Goal: Task Accomplishment & Management: Manage account settings

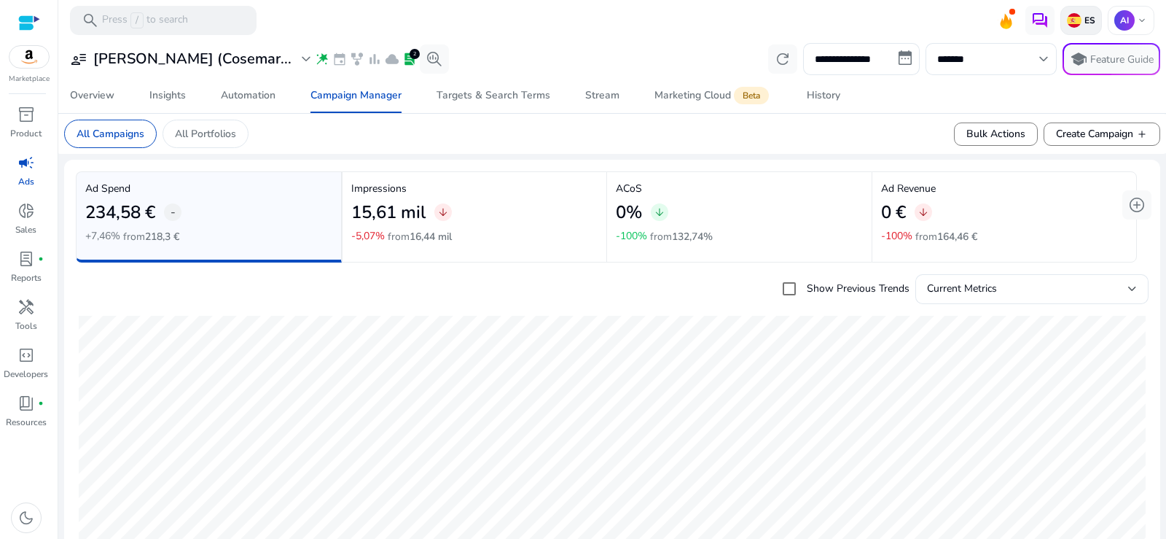
click at [1075, 23] on img at bounding box center [1074, 20] width 15 height 15
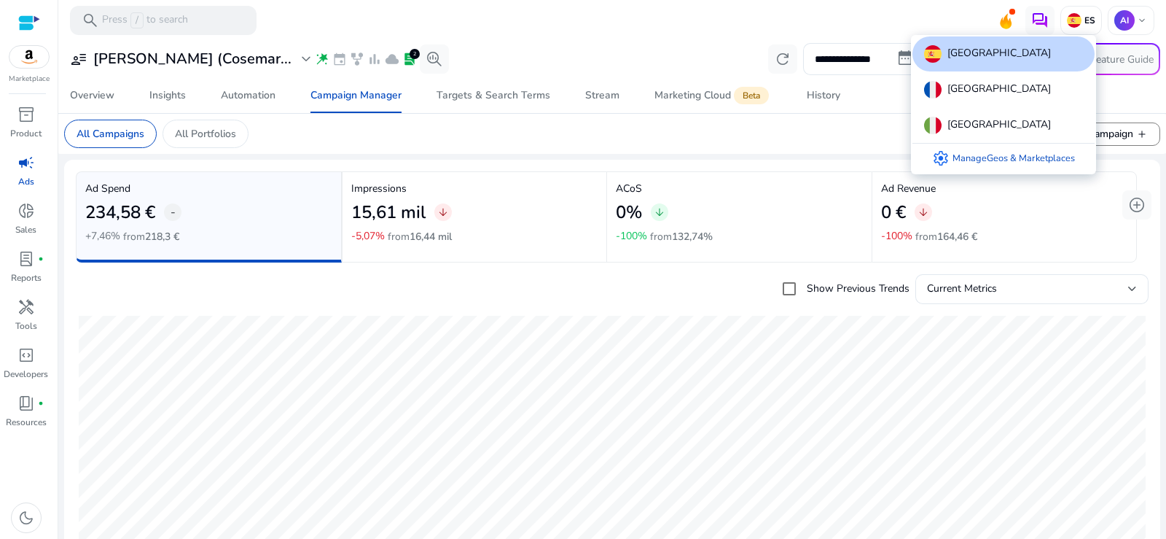
click at [870, 48] on div at bounding box center [583, 269] width 1166 height 539
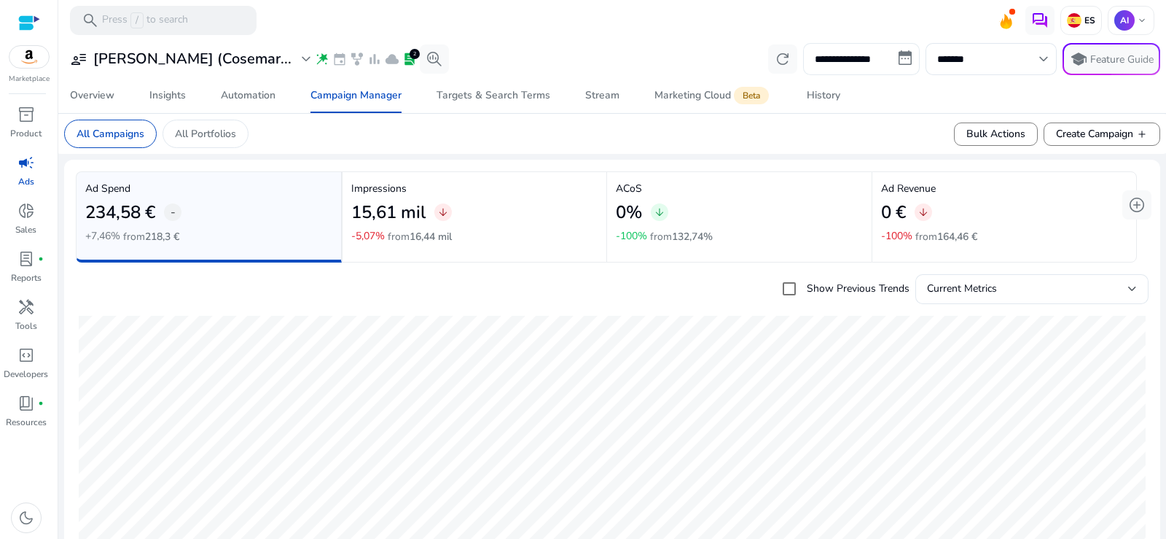
click at [867, 58] on input "**********" at bounding box center [861, 59] width 117 height 32
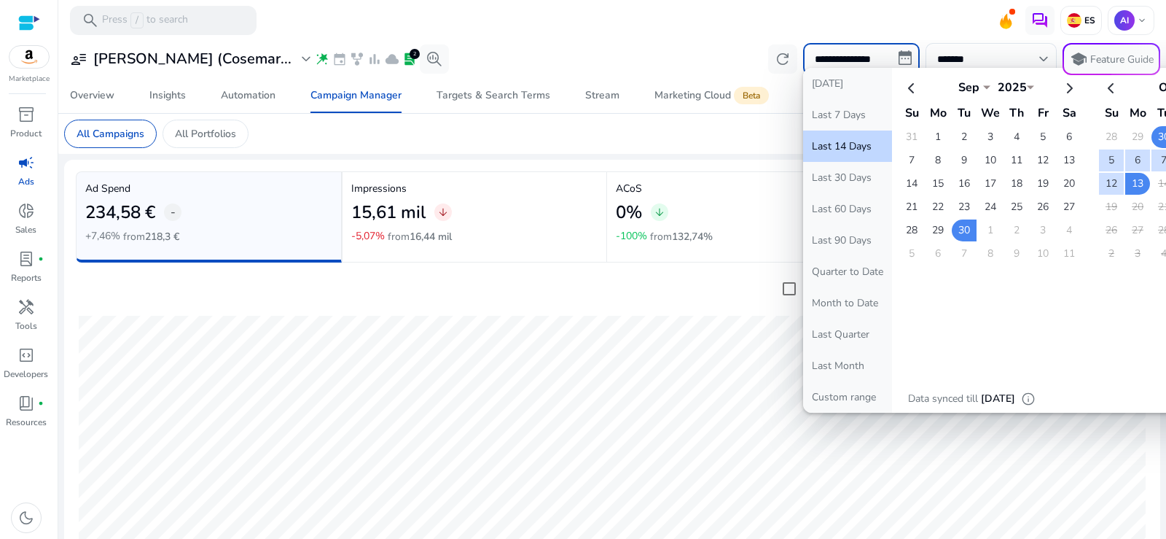
select select "*"
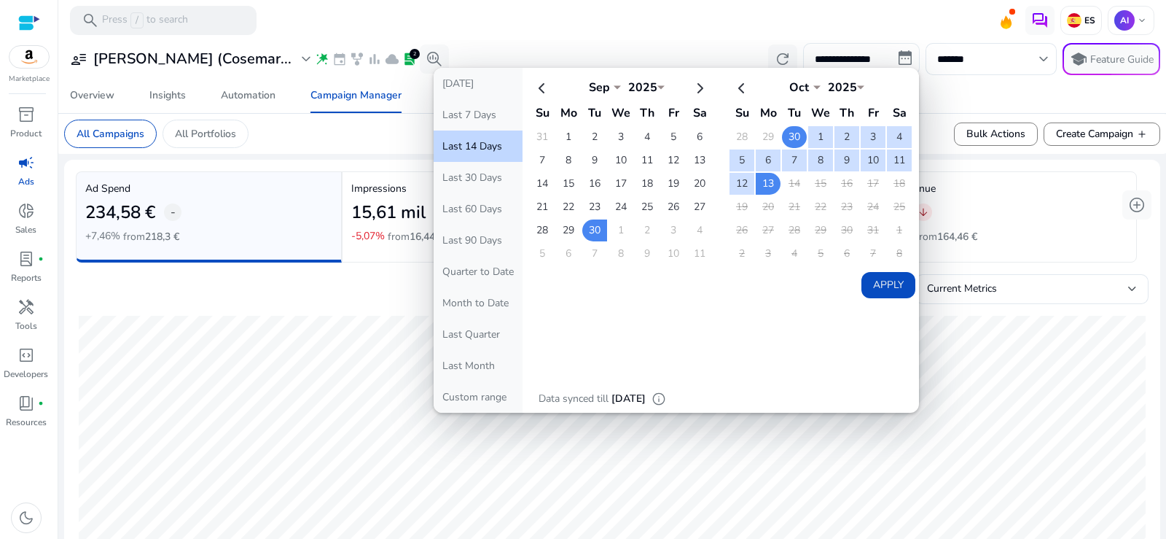
click at [792, 133] on td "30" at bounding box center [794, 137] width 25 height 22
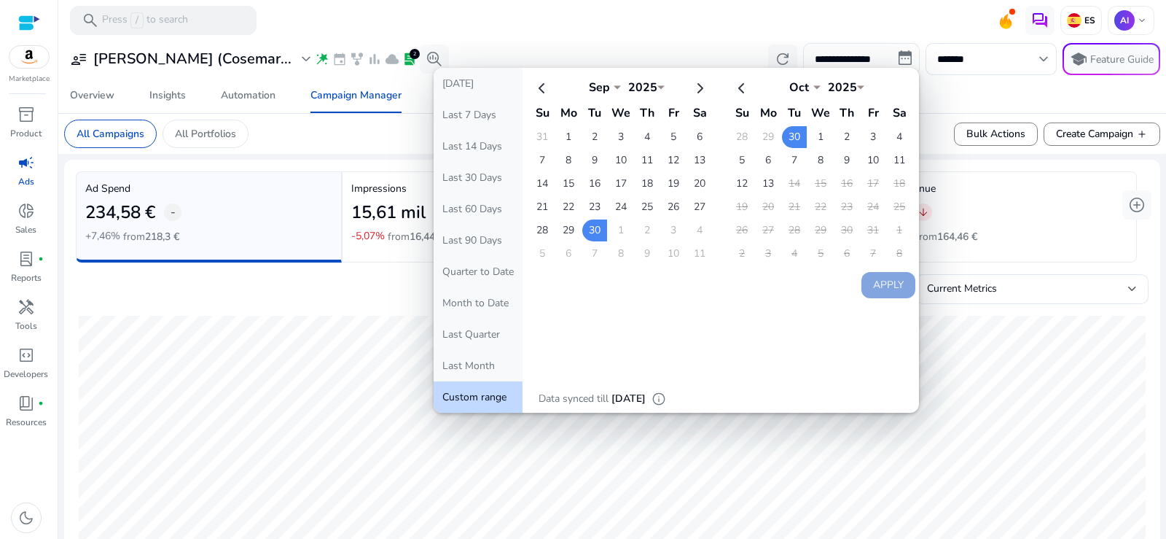
click at [846, 57] on input "**********" at bounding box center [861, 59] width 117 height 32
click at [815, 133] on td "1" at bounding box center [820, 137] width 25 height 22
click at [766, 186] on td "13" at bounding box center [768, 184] width 25 height 22
click at [816, 130] on td "1" at bounding box center [820, 137] width 25 height 22
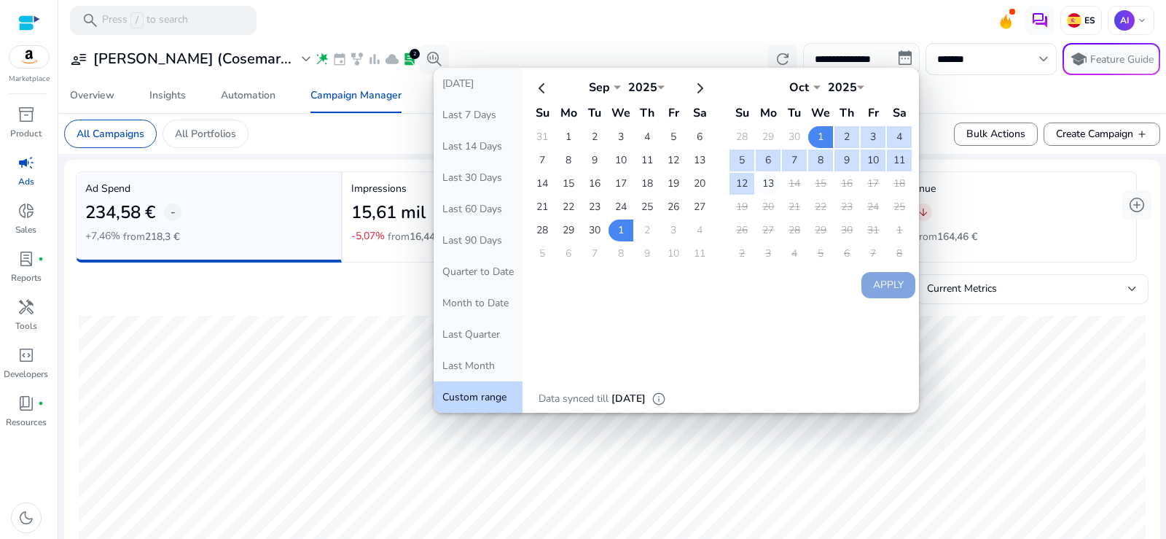
click at [768, 179] on td "13" at bounding box center [768, 184] width 25 height 22
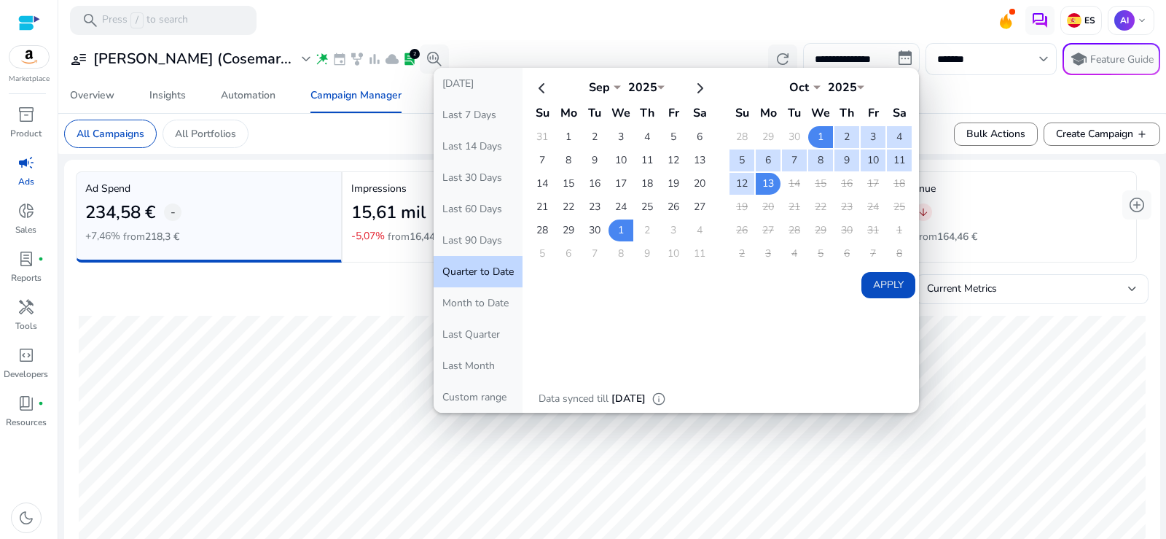
click at [872, 282] on button "Apply" at bounding box center [889, 285] width 54 height 26
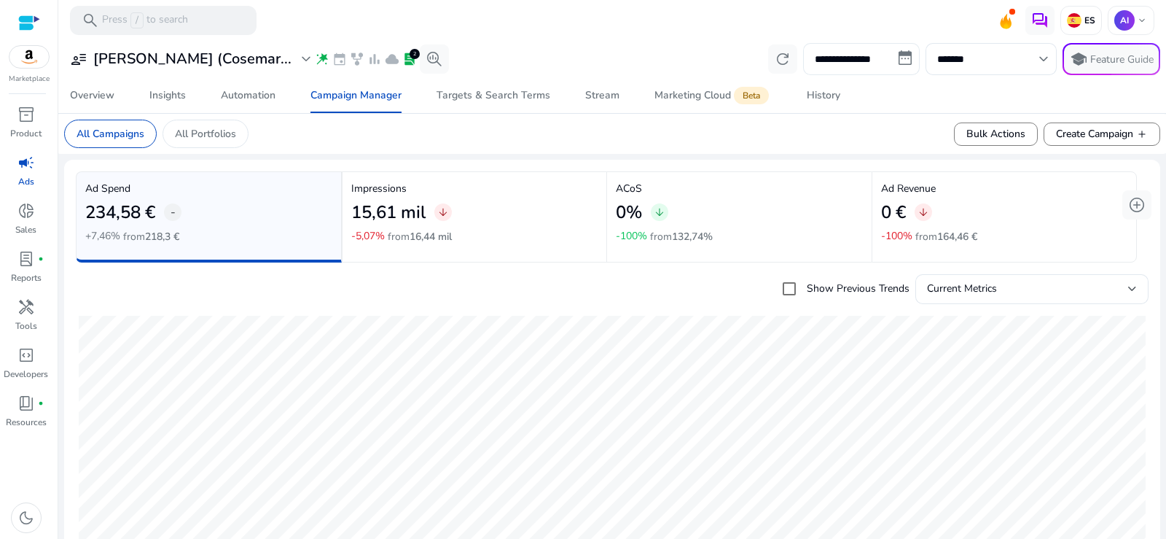
type input "**********"
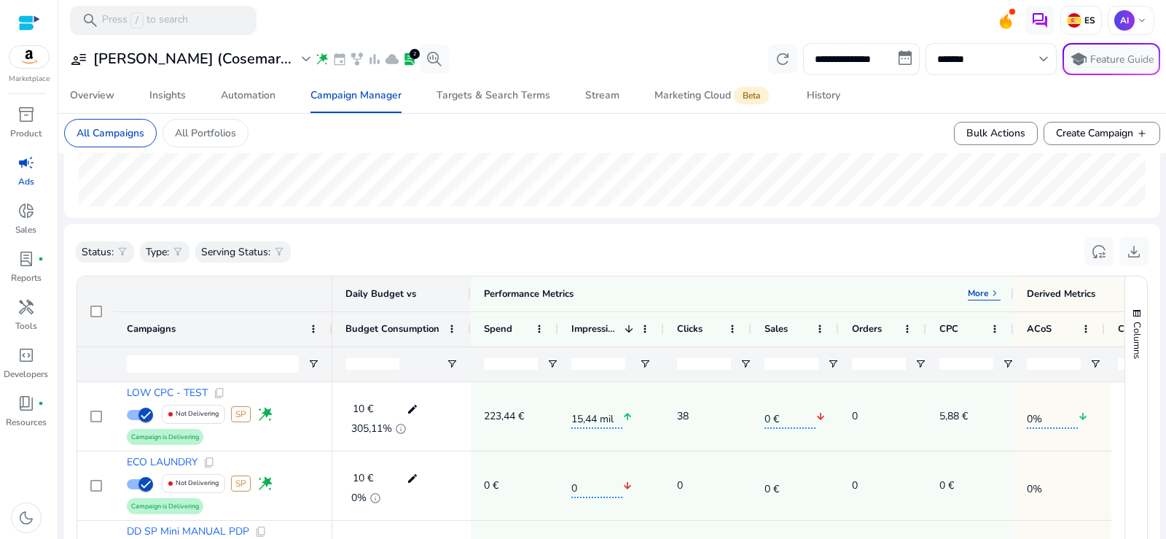
scroll to position [510, 0]
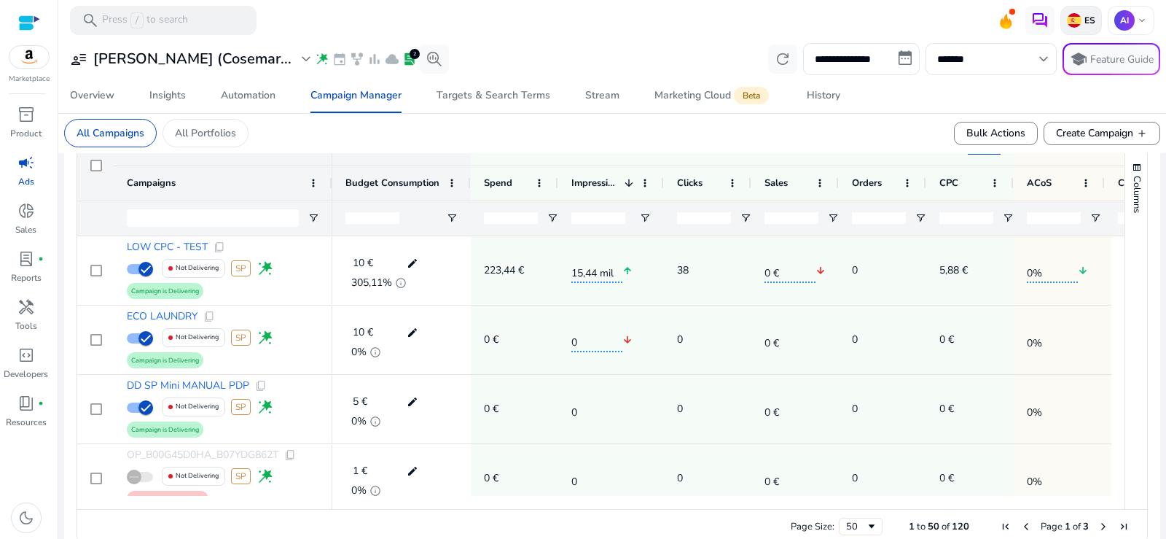
click at [1067, 26] on img at bounding box center [1074, 20] width 15 height 15
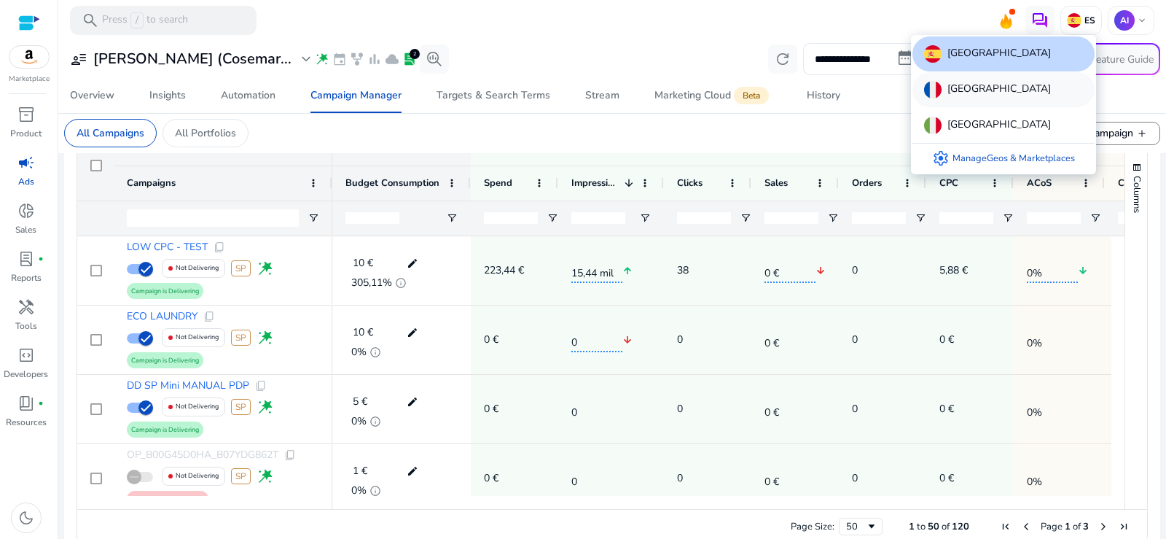
click at [973, 92] on p "[GEOGRAPHIC_DATA]" at bounding box center [1000, 89] width 104 height 17
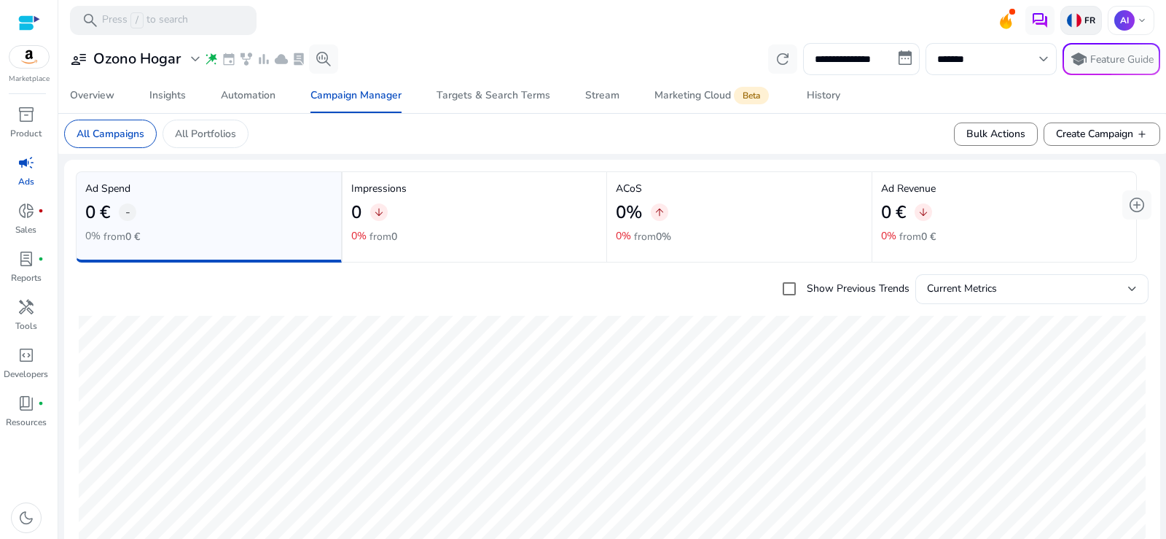
click at [1086, 17] on p "FR" at bounding box center [1089, 21] width 14 height 12
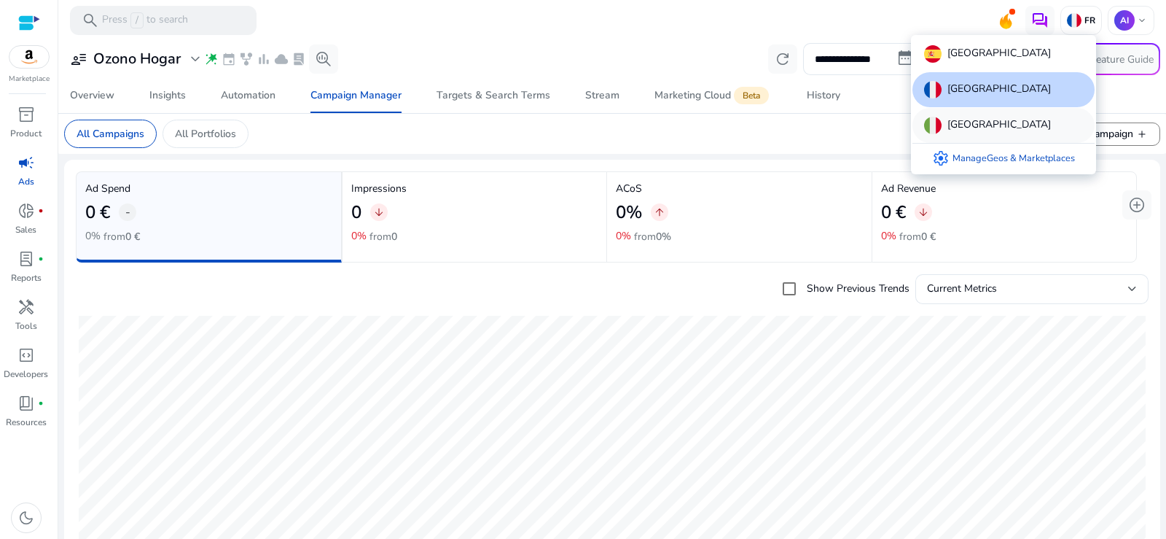
click at [972, 128] on div "[GEOGRAPHIC_DATA]" at bounding box center [1004, 125] width 182 height 35
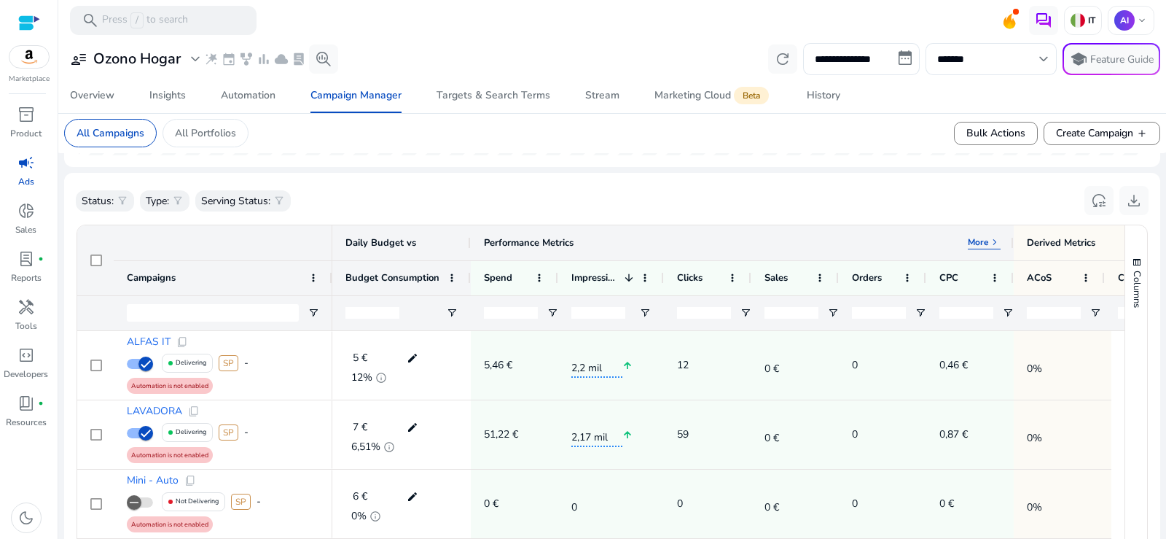
scroll to position [437, 0]
